Goal: Task Accomplishment & Management: Manage account settings

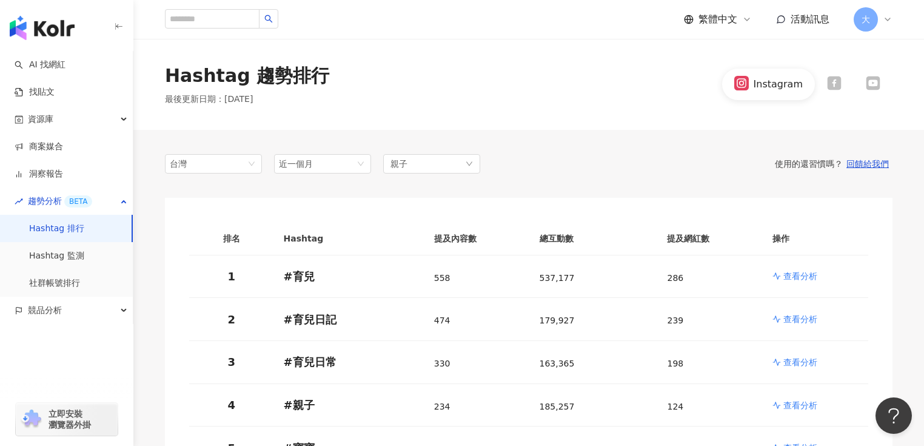
click at [888, 19] on icon at bounding box center [887, 19] width 5 height 2
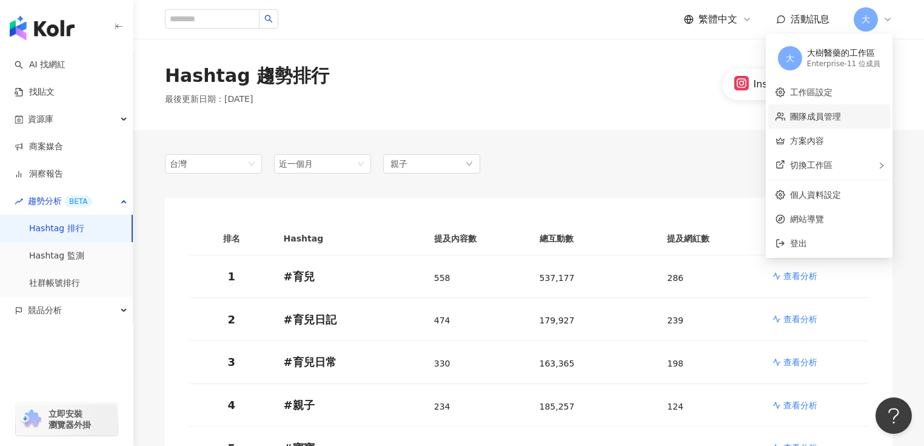
click at [825, 116] on link "團隊成員管理" at bounding box center [815, 117] width 51 height 10
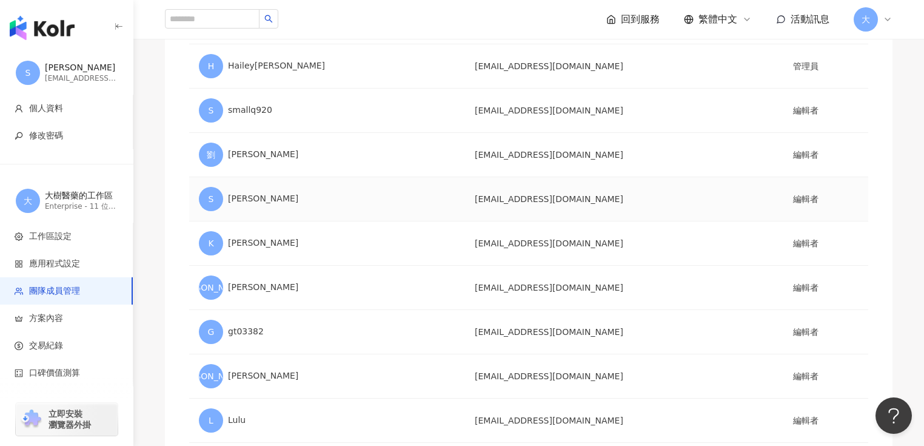
scroll to position [78, 0]
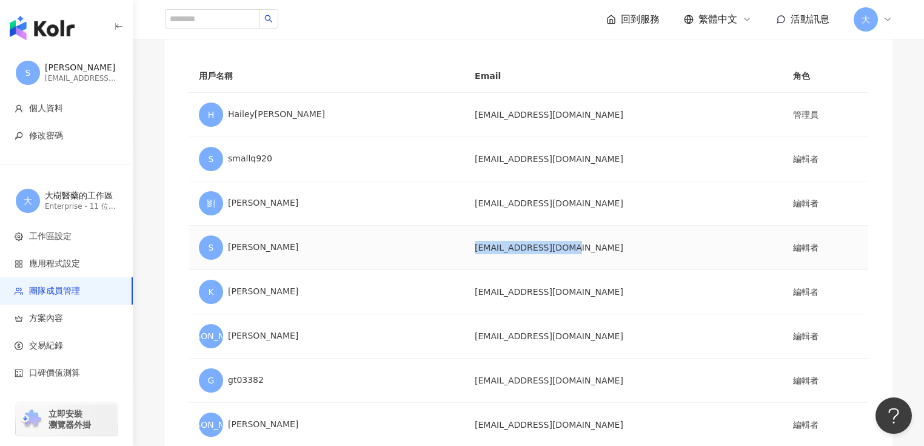
drag, startPoint x: 429, startPoint y: 244, endPoint x: 525, endPoint y: 245, distance: 95.8
click at [525, 245] on td "haotjc2050@gmail.com" at bounding box center [624, 247] width 318 height 44
click at [572, 250] on td "haotjc2050@gmail.com" at bounding box center [624, 247] width 318 height 44
drag, startPoint x: 424, startPoint y: 249, endPoint x: 519, endPoint y: 252, distance: 95.2
click at [519, 252] on td "haotjc2050@gmail.com" at bounding box center [624, 247] width 318 height 44
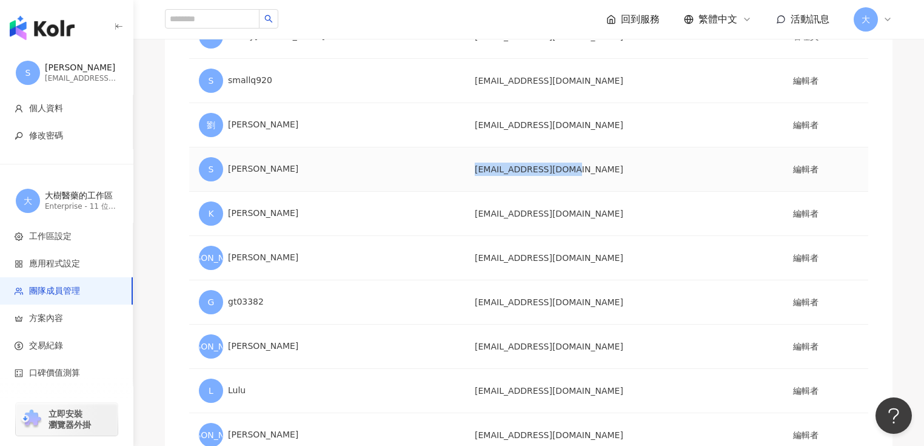
scroll to position [175, 0]
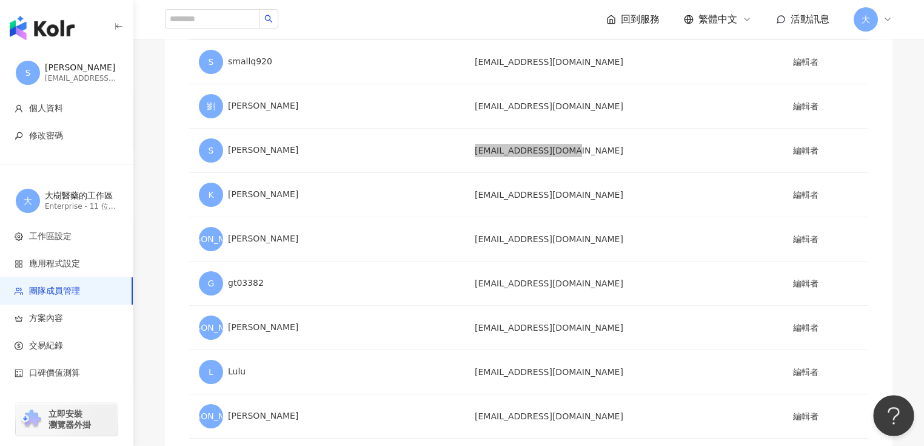
click at [880, 413] on button "Open Beacon popover" at bounding box center [891, 413] width 36 height 36
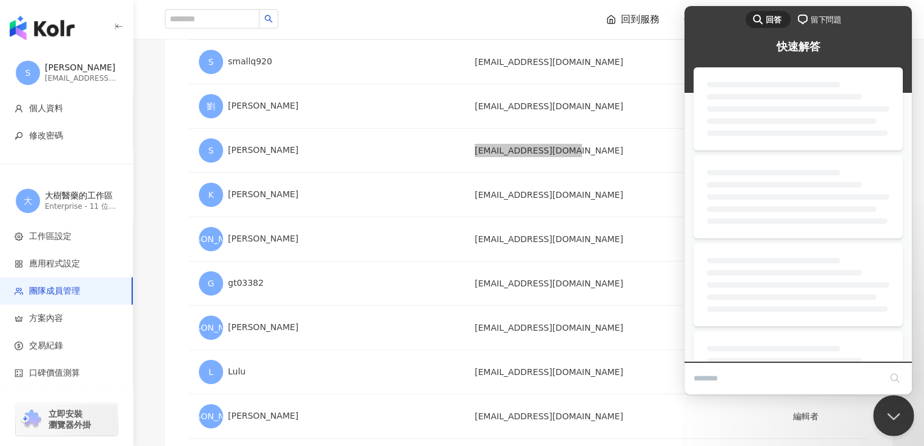
scroll to position [0, 0]
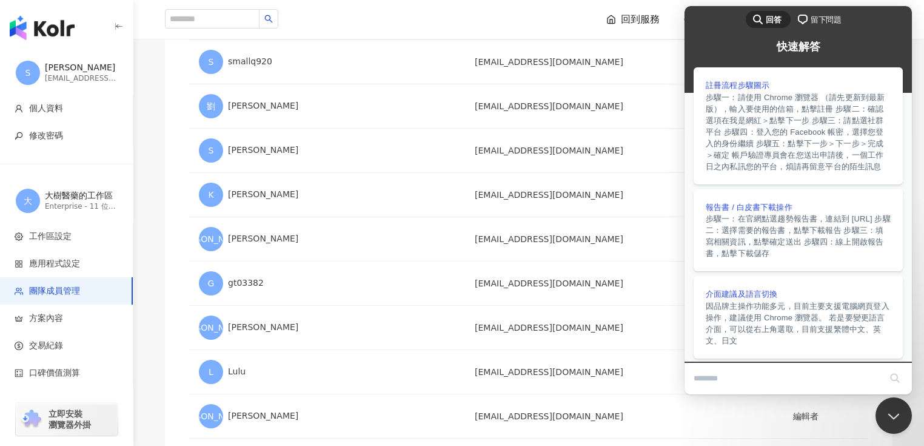
click at [164, 298] on div "團隊成員管理 用戶名稱 Email 角色 H Hailey喻文 virginiecat@gmail.com 管理員 S smallq920 smallq920…" at bounding box center [529, 197] width 776 height 618
click at [756, 210] on span "報告書 / 白皮書下載操作" at bounding box center [749, 205] width 87 height 9
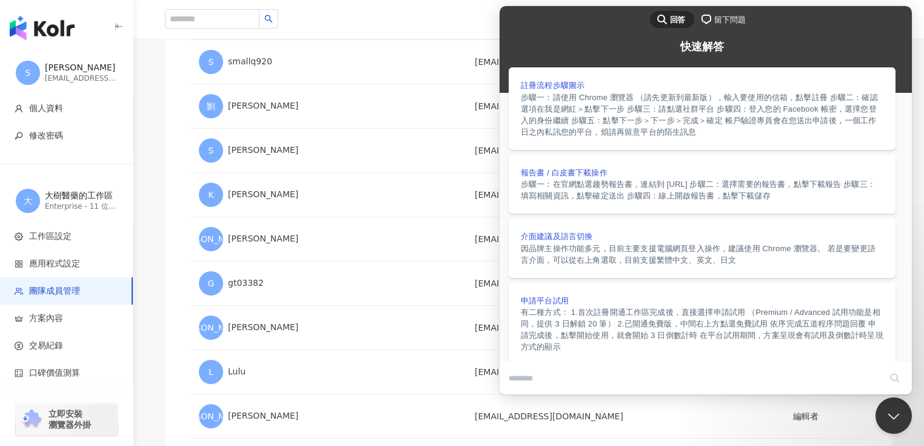
scroll to position [577, 0]
click at [522, 395] on button "Close" at bounding box center [511, 403] width 22 height 16
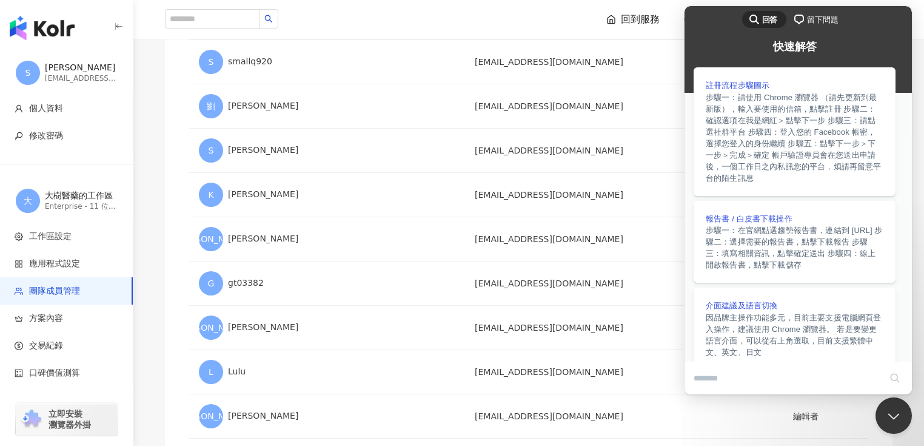
scroll to position [281, 0]
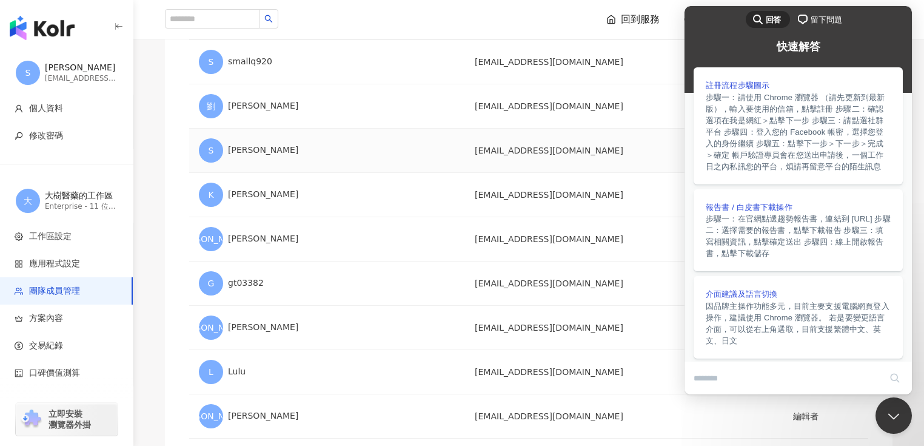
click at [671, 151] on td "haotjc2050@gmail.com" at bounding box center [624, 151] width 318 height 44
click at [890, 418] on button "Close Beacon popover" at bounding box center [891, 413] width 36 height 36
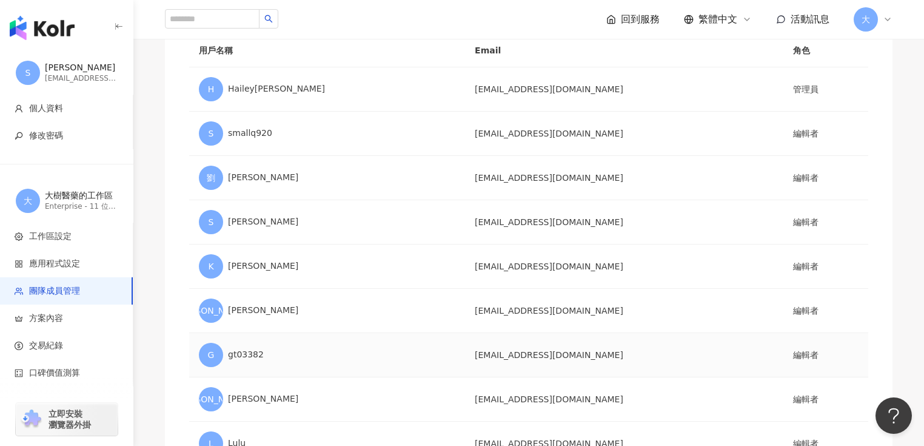
scroll to position [0, 0]
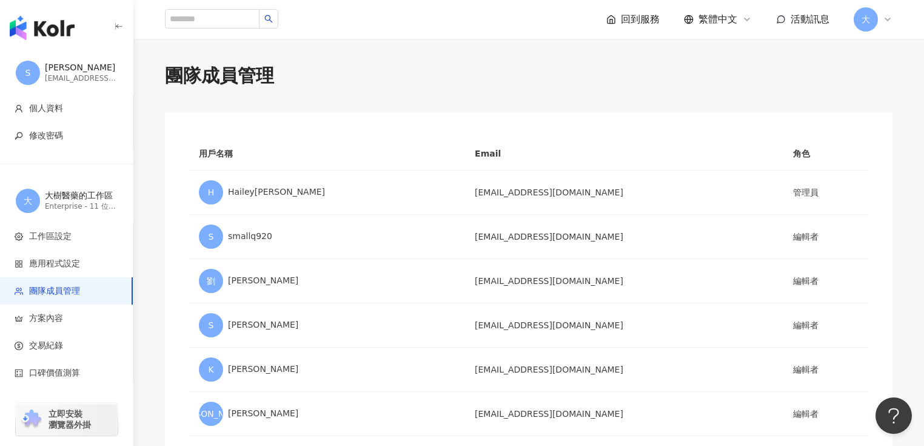
click at [890, 21] on icon at bounding box center [888, 20] width 10 height 10
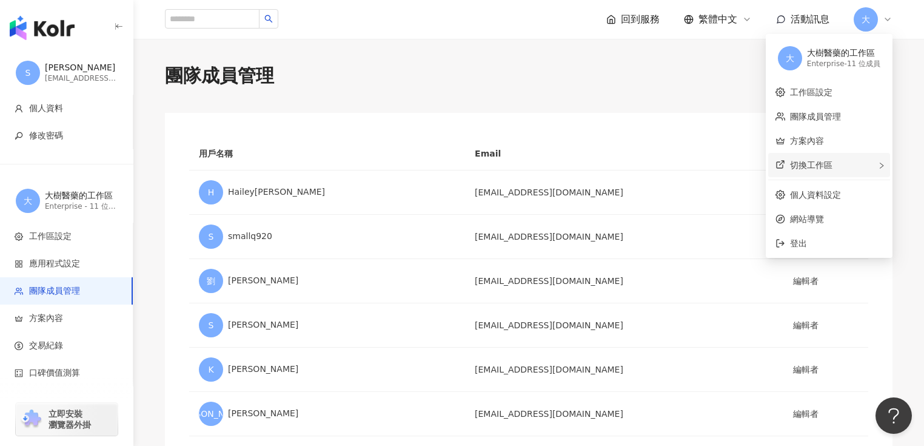
click at [850, 162] on div "切換工作區" at bounding box center [829, 165] width 122 height 24
click at [841, 196] on link "個人資料設定" at bounding box center [815, 195] width 51 height 10
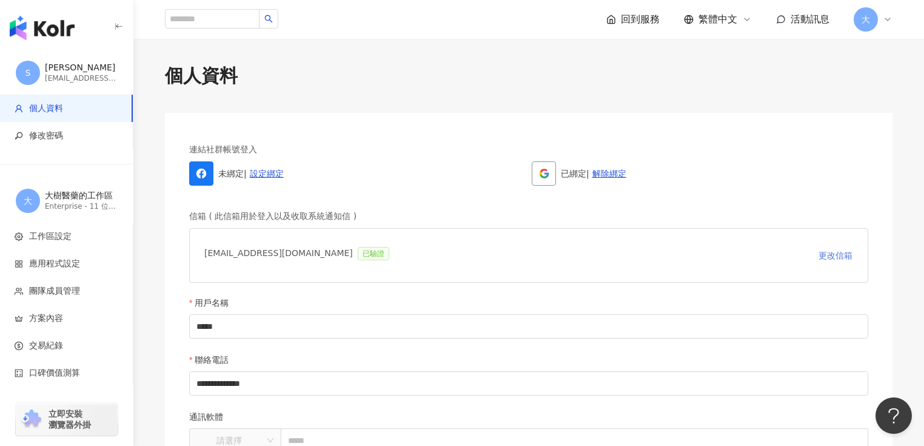
click at [844, 257] on span "更改信箱" at bounding box center [835, 255] width 34 height 10
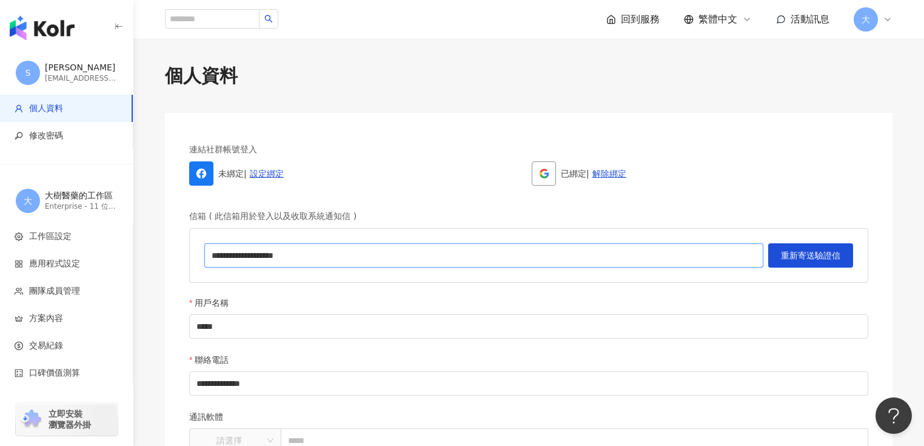
drag, startPoint x: 319, startPoint y: 257, endPoint x: 393, endPoint y: 282, distance: 77.6
click at [209, 259] on input "**********" at bounding box center [483, 255] width 559 height 24
paste input "**"
type input "**********"
click at [812, 261] on button "重新寄送驗證信" at bounding box center [810, 255] width 85 height 24
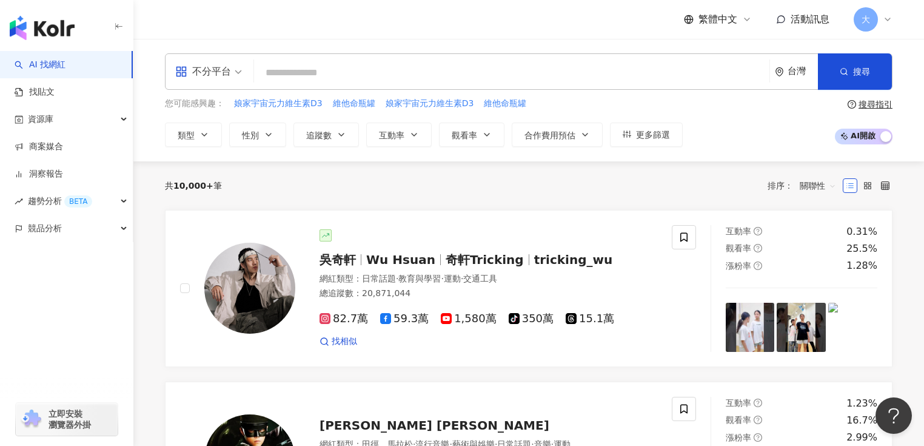
click at [889, 21] on icon at bounding box center [888, 20] width 10 height 10
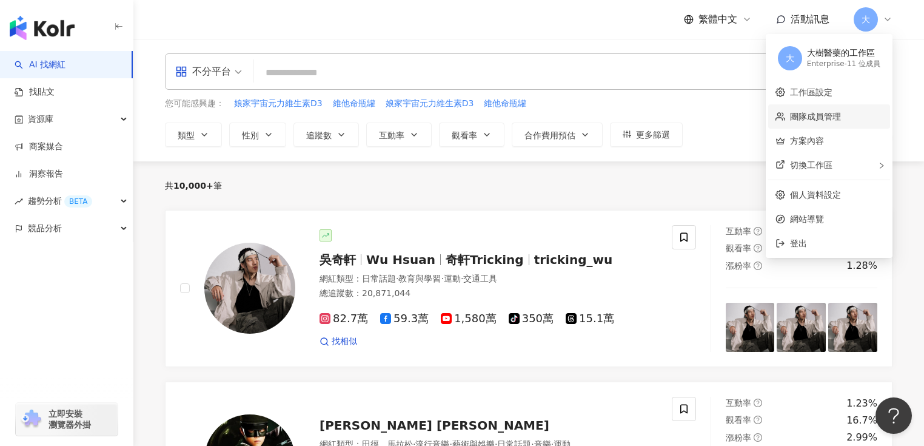
click at [841, 114] on link "團隊成員管理" at bounding box center [815, 117] width 51 height 10
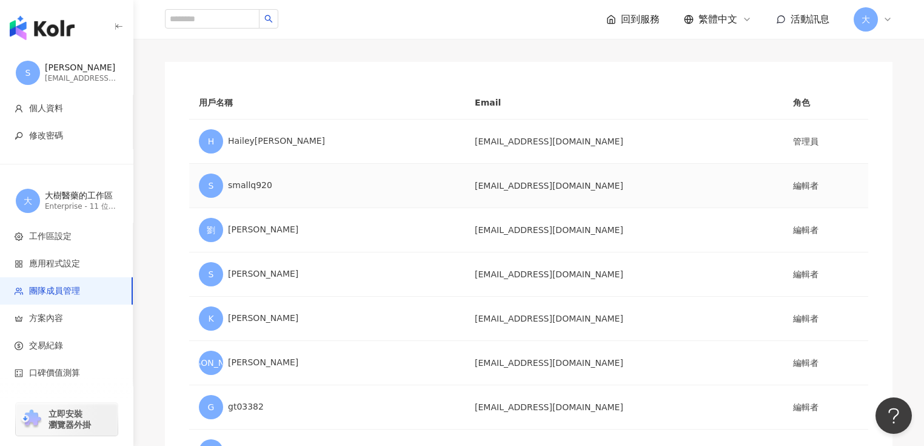
scroll to position [145, 0]
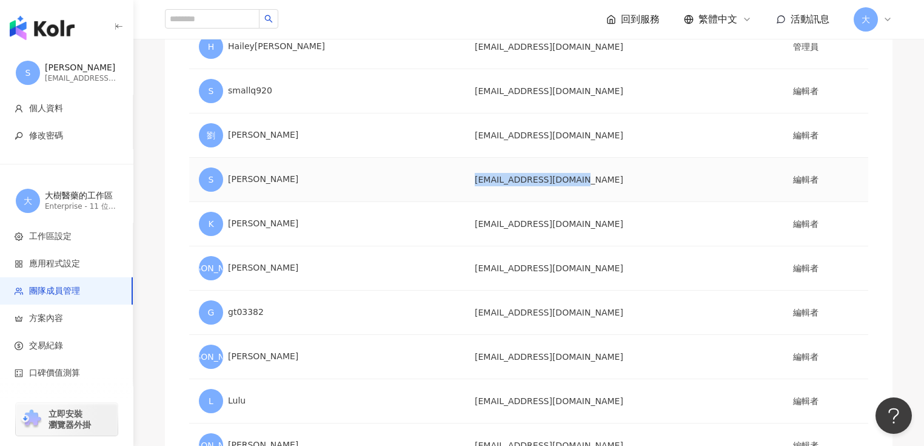
drag, startPoint x: 427, startPoint y: 179, endPoint x: 550, endPoint y: 183, distance: 123.1
click at [550, 183] on td "tree12803476@gmail.com" at bounding box center [624, 180] width 318 height 44
click at [552, 196] on td "tree12803476@gmail.com" at bounding box center [624, 180] width 318 height 44
drag, startPoint x: 435, startPoint y: 180, endPoint x: 542, endPoint y: 187, distance: 108.1
click at [542, 181] on td "tree12803476@gmail.com" at bounding box center [624, 180] width 318 height 44
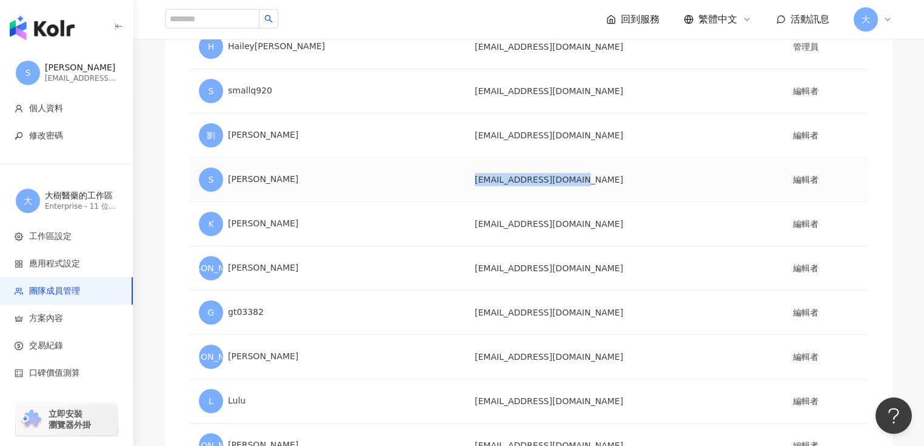
click at [542, 187] on td "tree12803476@gmail.com" at bounding box center [624, 180] width 318 height 44
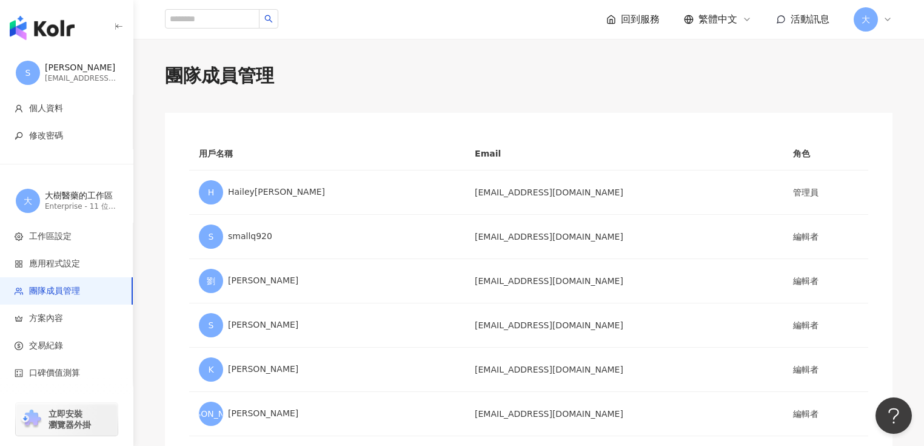
click at [891, 21] on icon at bounding box center [888, 20] width 10 height 10
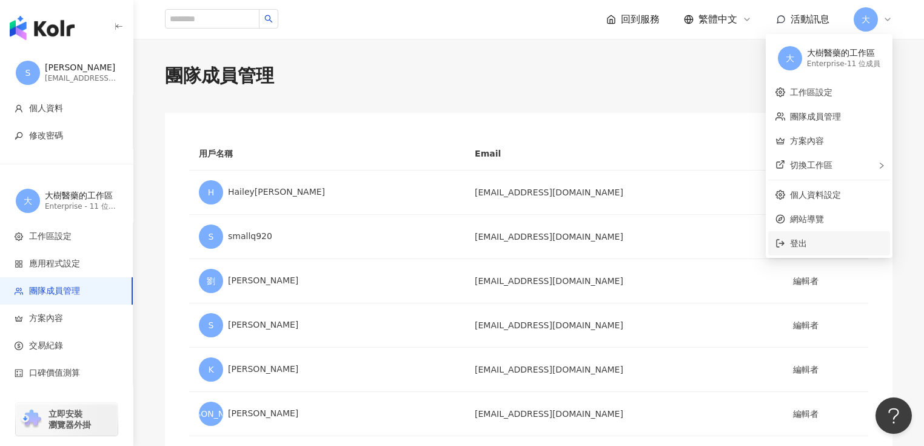
click at [832, 242] on span "登出" at bounding box center [836, 242] width 93 height 13
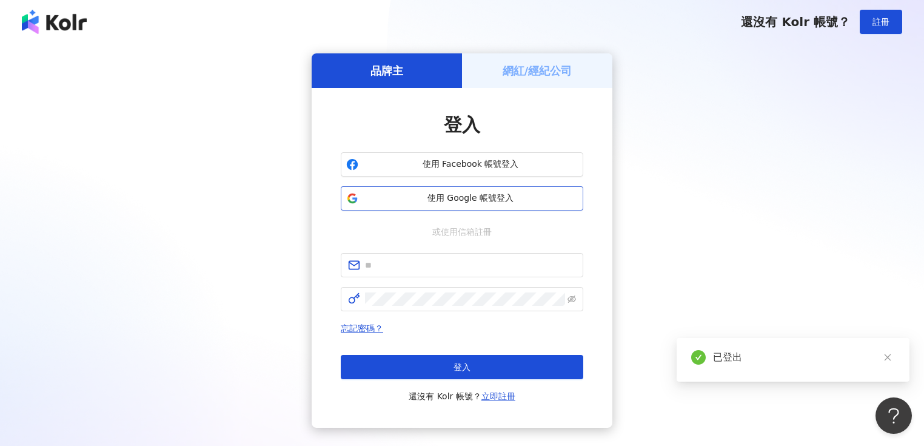
click at [415, 205] on button "使用 Google 帳號登入" at bounding box center [462, 198] width 242 height 24
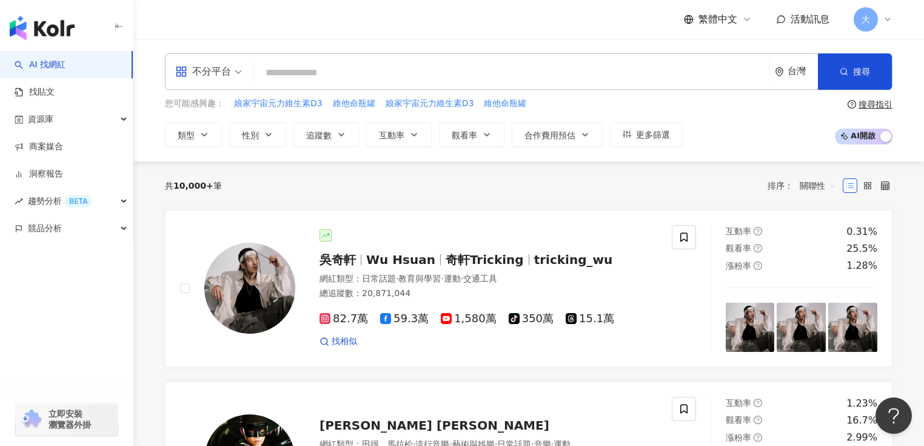
drag, startPoint x: 56, startPoint y: 270, endPoint x: 42, endPoint y: 265, distance: 14.8
click at [54, 270] on div "button" at bounding box center [66, 282] width 133 height 80
